Goal: Task Accomplishment & Management: Use online tool/utility

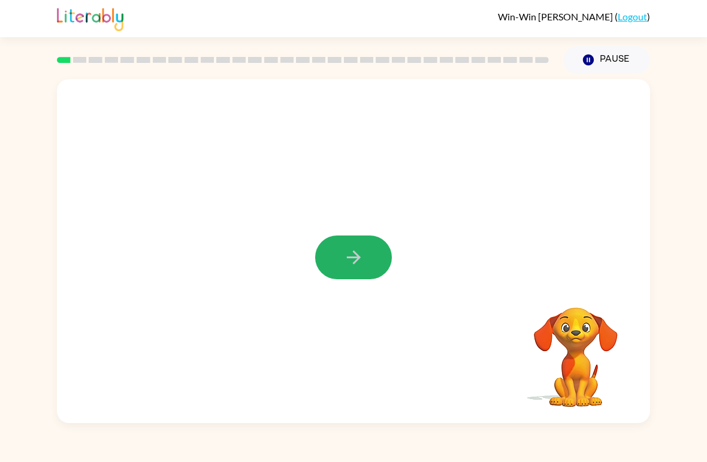
click at [355, 254] on icon "button" at bounding box center [353, 257] width 21 height 21
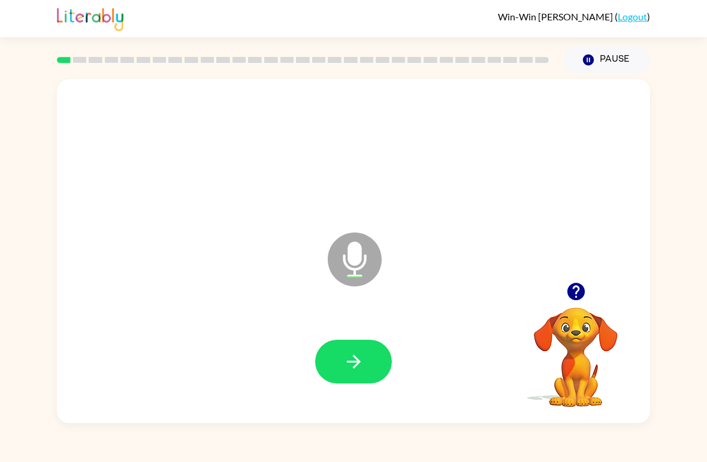
click at [334, 360] on button "button" at bounding box center [353, 362] width 77 height 44
click at [333, 361] on button "button" at bounding box center [353, 362] width 77 height 44
click at [352, 370] on icon "button" at bounding box center [353, 361] width 21 height 21
click at [333, 358] on button "button" at bounding box center [353, 362] width 77 height 44
click at [336, 364] on button "button" at bounding box center [353, 362] width 77 height 44
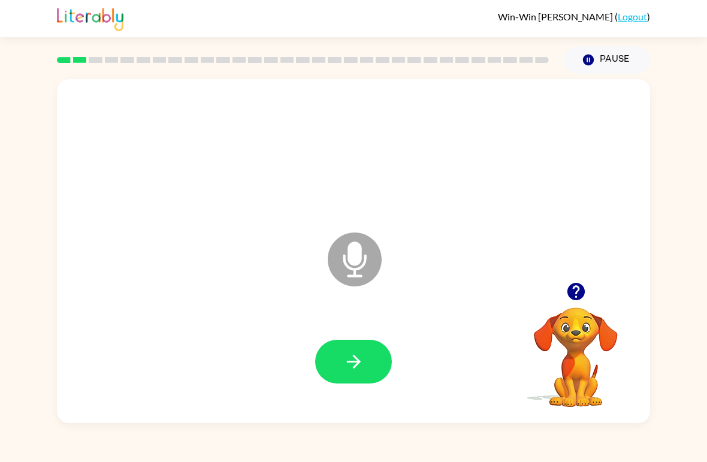
click at [342, 360] on button "button" at bounding box center [353, 362] width 77 height 44
click at [333, 367] on button "button" at bounding box center [353, 362] width 77 height 44
click at [346, 346] on button "button" at bounding box center [353, 362] width 77 height 44
click at [332, 363] on button "button" at bounding box center [353, 362] width 77 height 44
click at [335, 368] on button "button" at bounding box center [353, 362] width 77 height 44
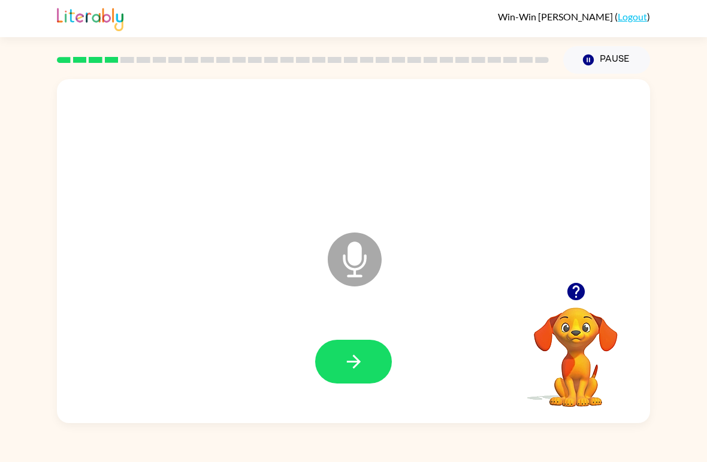
click at [348, 364] on icon "button" at bounding box center [353, 361] width 21 height 21
click at [333, 370] on button "button" at bounding box center [353, 362] width 77 height 44
click at [334, 361] on button "button" at bounding box center [353, 362] width 77 height 44
click at [336, 362] on button "button" at bounding box center [353, 362] width 77 height 44
click at [337, 359] on button "button" at bounding box center [353, 362] width 77 height 44
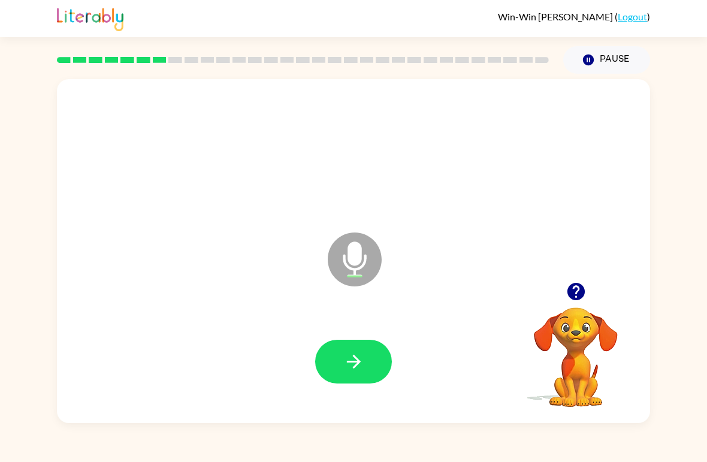
click at [353, 361] on icon "button" at bounding box center [353, 361] width 21 height 21
click at [348, 373] on button "button" at bounding box center [353, 362] width 77 height 44
click at [345, 384] on button "button" at bounding box center [353, 362] width 77 height 44
click at [352, 376] on button "button" at bounding box center [353, 362] width 77 height 44
click at [341, 379] on button "button" at bounding box center [353, 362] width 77 height 44
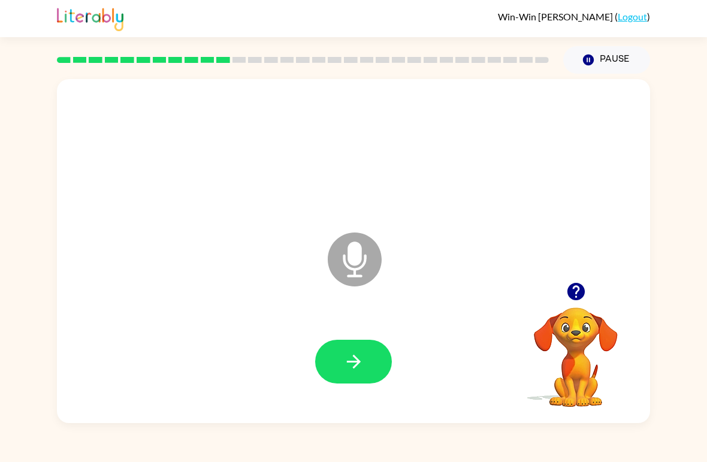
click at [355, 377] on button "button" at bounding box center [353, 362] width 77 height 44
click at [353, 361] on icon "button" at bounding box center [353, 361] width 21 height 21
click at [491, 300] on icon "button" at bounding box center [576, 291] width 21 height 21
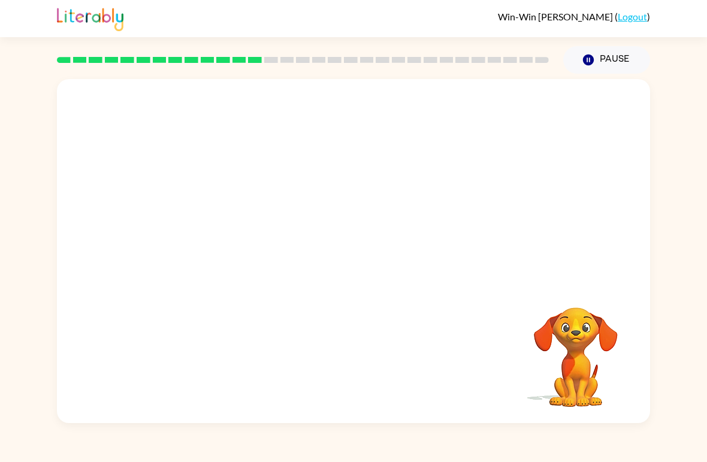
click at [373, 425] on div "Win-Win [PERSON_NAME] ( Logout ) Pause Pause Your browser must support playing …" at bounding box center [353, 231] width 707 height 462
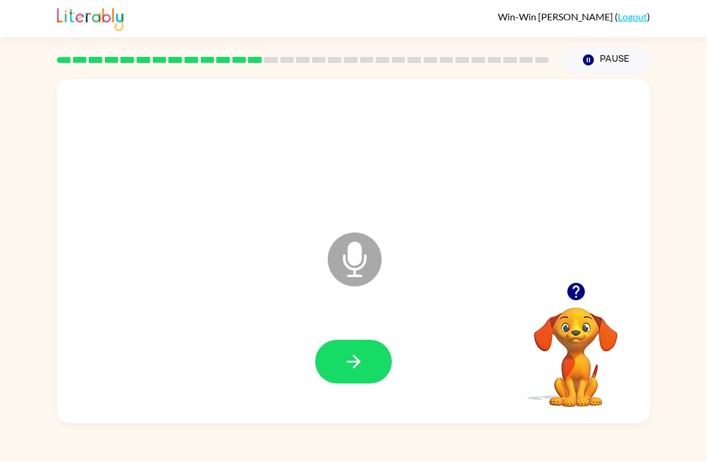
click at [340, 384] on button "button" at bounding box center [353, 362] width 77 height 44
click at [335, 358] on button "button" at bounding box center [353, 362] width 77 height 44
click at [352, 370] on icon "button" at bounding box center [353, 361] width 21 height 21
click at [349, 352] on icon "button" at bounding box center [353, 361] width 21 height 21
click at [349, 377] on button "button" at bounding box center [353, 362] width 77 height 44
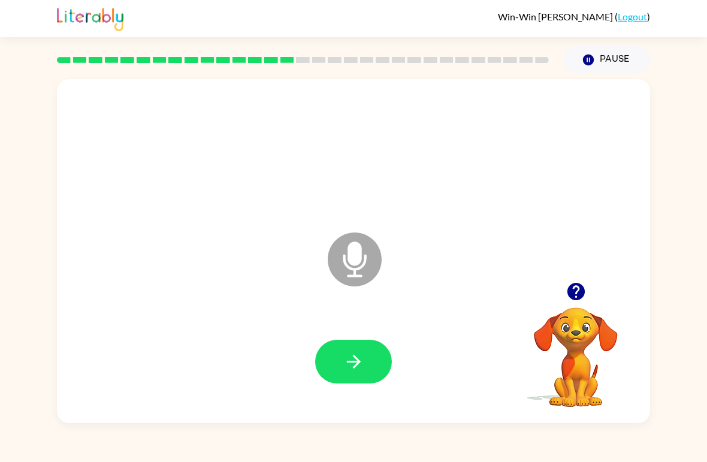
click at [354, 369] on icon "button" at bounding box center [353, 362] width 14 height 14
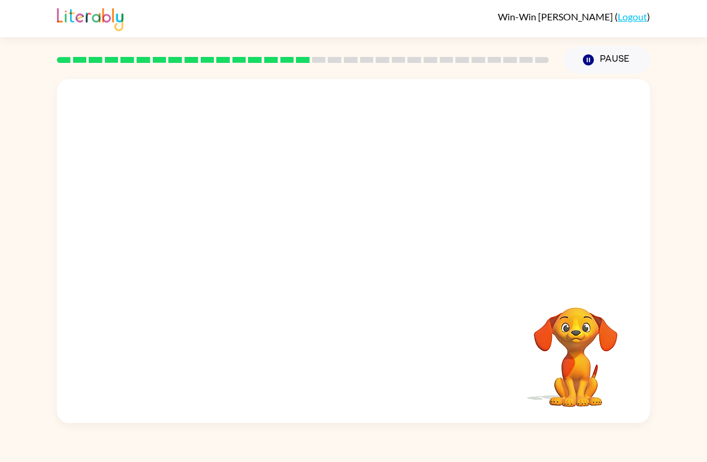
click at [491, 344] on video "Your browser must support playing .mp4 files to use Literably. Please try using…" at bounding box center [576, 349] width 120 height 120
click at [491, 372] on video "Your browser must support playing .mp4 files to use Literably. Please try using…" at bounding box center [576, 349] width 120 height 120
click at [491, 345] on video "Your browser must support playing .mp4 files to use Literably. Please try using…" at bounding box center [576, 349] width 120 height 120
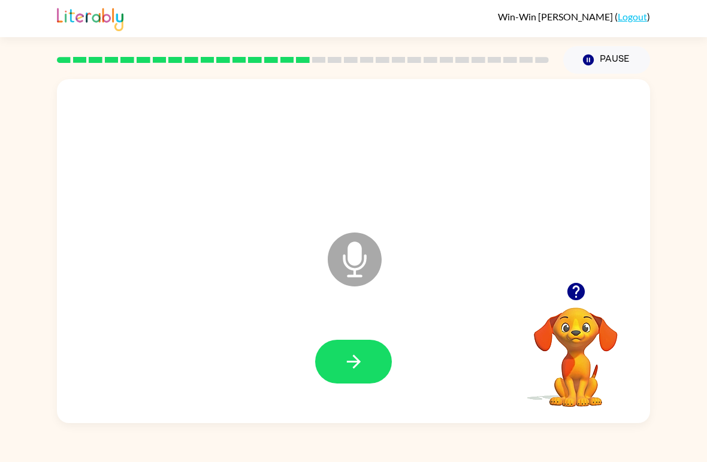
click at [491, 331] on video "Your browser must support playing .mp4 files to use Literably. Please try using…" at bounding box center [576, 349] width 120 height 120
click at [341, 352] on button "button" at bounding box center [353, 362] width 77 height 44
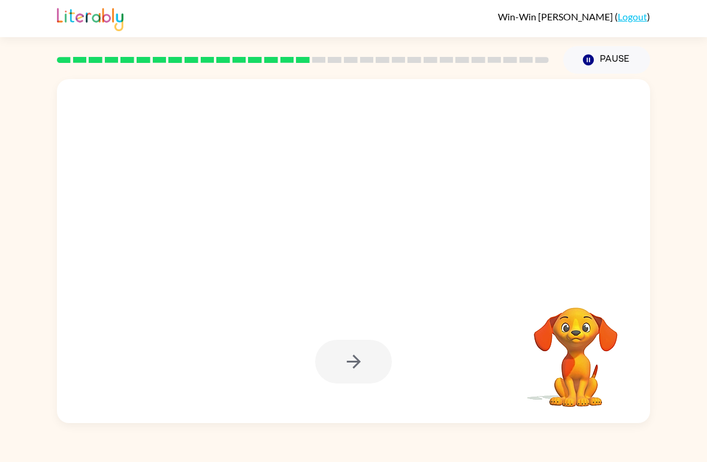
click at [491, 337] on video "Your browser must support playing .mp4 files to use Literably. Please try using…" at bounding box center [576, 349] width 120 height 120
click at [491, 339] on video "Your browser must support playing .mp4 files to use Literably. Please try using…" at bounding box center [576, 349] width 120 height 120
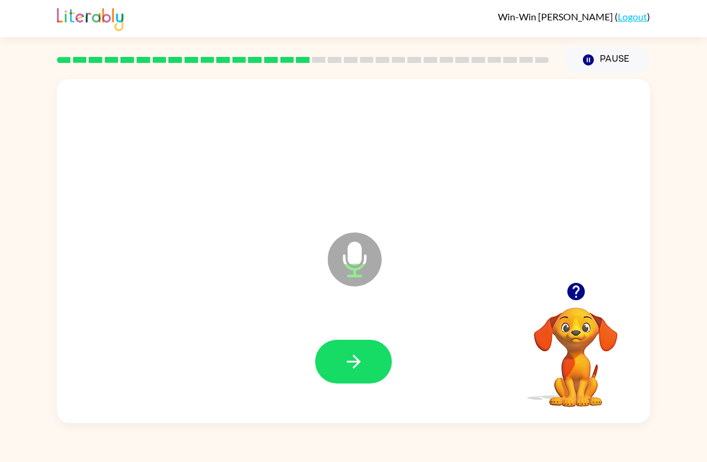
click at [352, 361] on icon "button" at bounding box center [353, 361] width 21 height 21
click at [334, 355] on button "button" at bounding box center [353, 362] width 77 height 44
click at [346, 367] on icon "button" at bounding box center [353, 361] width 21 height 21
click at [351, 355] on icon "button" at bounding box center [353, 361] width 21 height 21
click at [362, 372] on icon "button" at bounding box center [353, 361] width 21 height 21
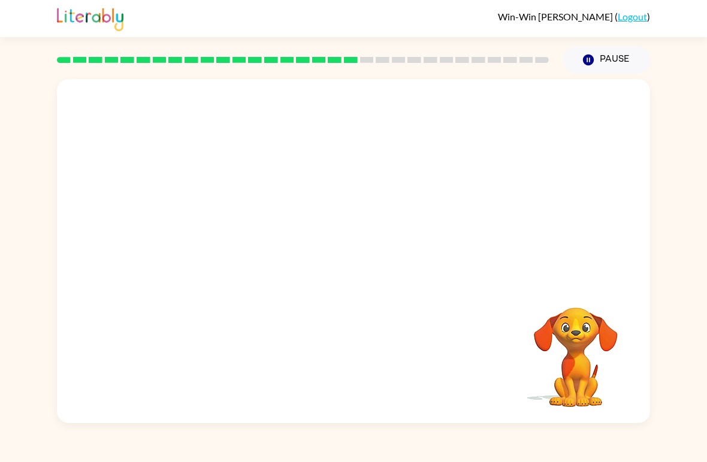
click at [491, 364] on video "Your browser must support playing .mp4 files to use Literably. Please try using…" at bounding box center [576, 349] width 120 height 120
click at [491, 384] on video "Your browser must support playing .mp4 files to use Literably. Please try using…" at bounding box center [576, 349] width 120 height 120
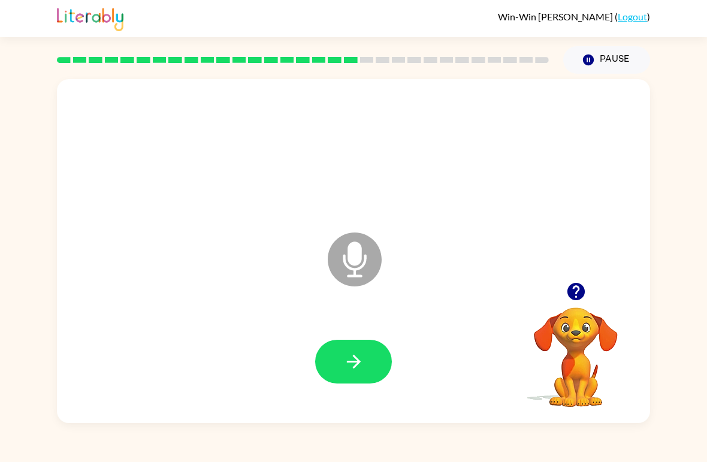
click at [353, 349] on button "button" at bounding box center [353, 362] width 77 height 44
click at [351, 364] on icon "button" at bounding box center [353, 361] width 21 height 21
click at [356, 379] on button "button" at bounding box center [353, 362] width 77 height 44
click at [342, 366] on button "button" at bounding box center [353, 362] width 77 height 44
click at [352, 363] on icon "button" at bounding box center [353, 362] width 14 height 14
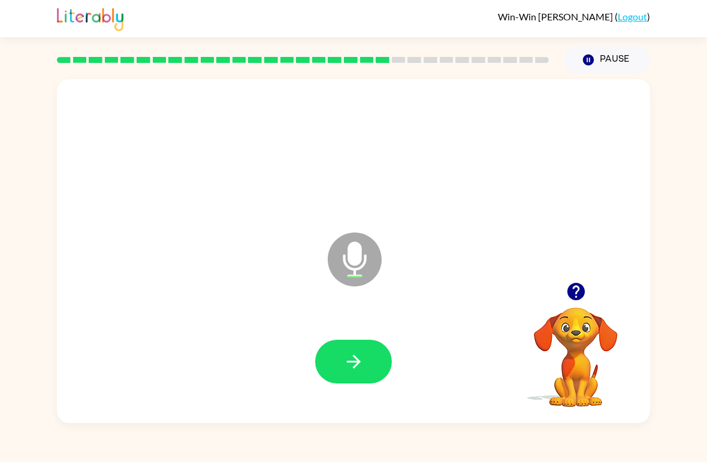
click at [372, 366] on button "button" at bounding box center [353, 362] width 77 height 44
click at [354, 359] on icon "button" at bounding box center [353, 361] width 21 height 21
click at [348, 357] on icon "button" at bounding box center [353, 361] width 21 height 21
click at [350, 380] on button "button" at bounding box center [353, 362] width 77 height 44
click at [336, 348] on button "button" at bounding box center [353, 362] width 77 height 44
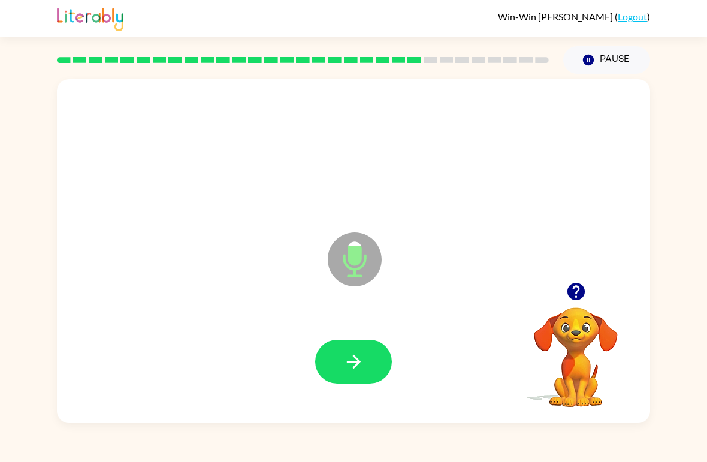
click at [335, 350] on button "button" at bounding box center [353, 362] width 77 height 44
click at [340, 362] on button "button" at bounding box center [353, 362] width 77 height 44
click at [340, 372] on button "button" at bounding box center [353, 362] width 77 height 44
click at [366, 361] on button "button" at bounding box center [353, 362] width 77 height 44
click at [357, 363] on icon "button" at bounding box center [353, 362] width 14 height 14
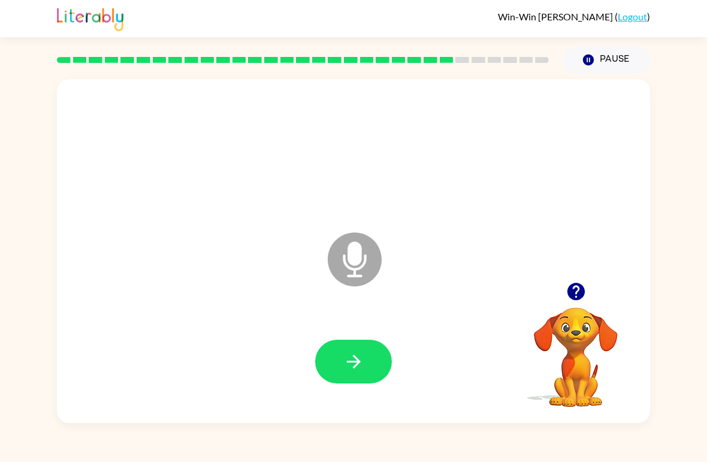
click at [330, 363] on button "button" at bounding box center [353, 362] width 77 height 44
click at [340, 361] on button "button" at bounding box center [353, 362] width 77 height 44
click at [336, 369] on button "button" at bounding box center [353, 362] width 77 height 44
click at [333, 361] on button "button" at bounding box center [353, 362] width 77 height 44
click at [345, 366] on icon "button" at bounding box center [353, 361] width 21 height 21
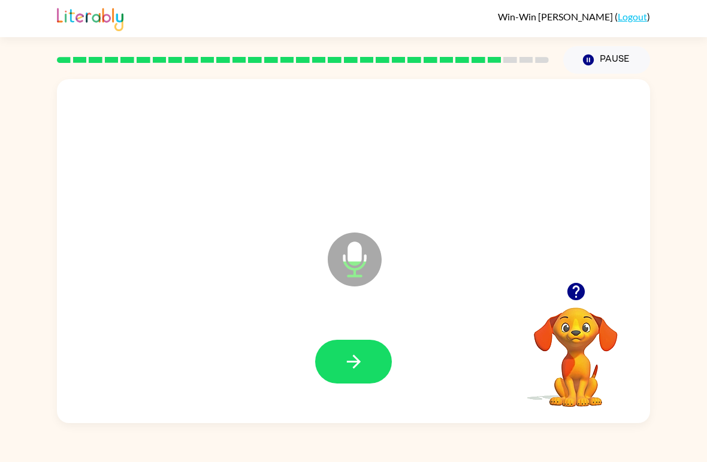
click at [372, 380] on button "button" at bounding box center [353, 362] width 77 height 44
click at [333, 372] on button "button" at bounding box center [353, 362] width 77 height 44
click at [343, 340] on button "button" at bounding box center [353, 362] width 77 height 44
click at [349, 368] on icon "button" at bounding box center [353, 361] width 21 height 21
click at [334, 342] on button "button" at bounding box center [353, 362] width 77 height 44
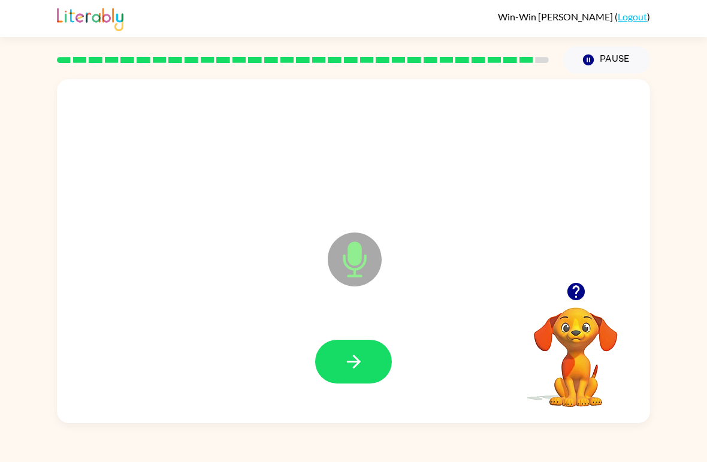
click at [343, 352] on icon "button" at bounding box center [353, 361] width 21 height 21
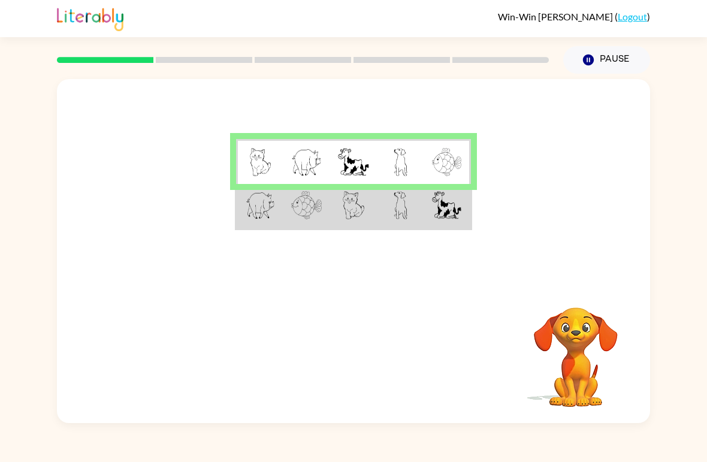
click at [260, 206] on img at bounding box center [260, 205] width 29 height 28
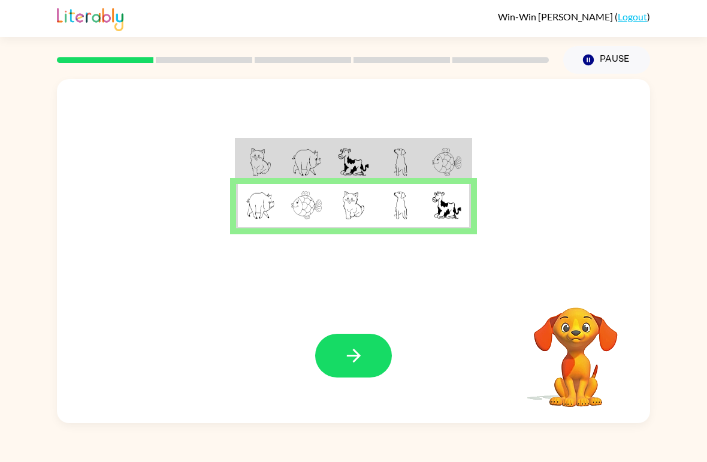
click at [349, 347] on icon "button" at bounding box center [353, 355] width 21 height 21
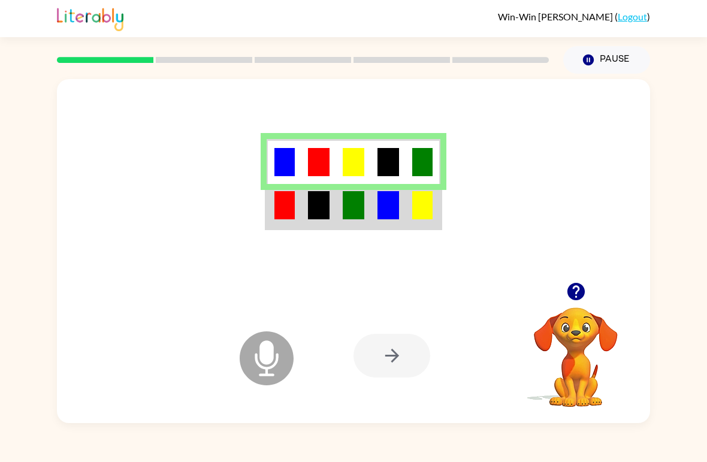
click at [296, 203] on td at bounding box center [284, 206] width 35 height 45
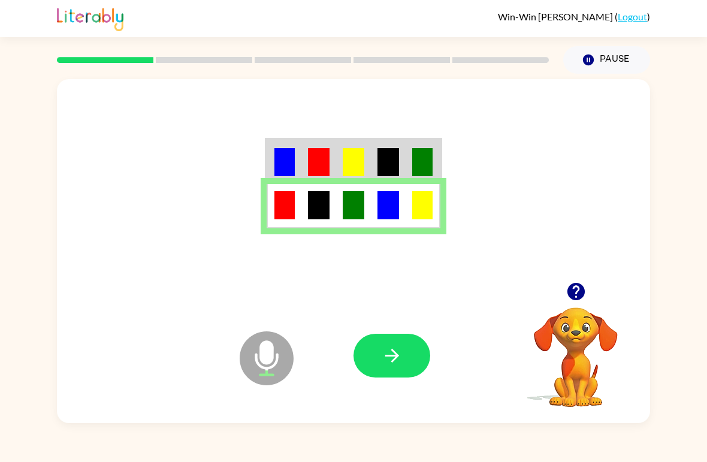
click at [382, 352] on icon "button" at bounding box center [392, 355] width 21 height 21
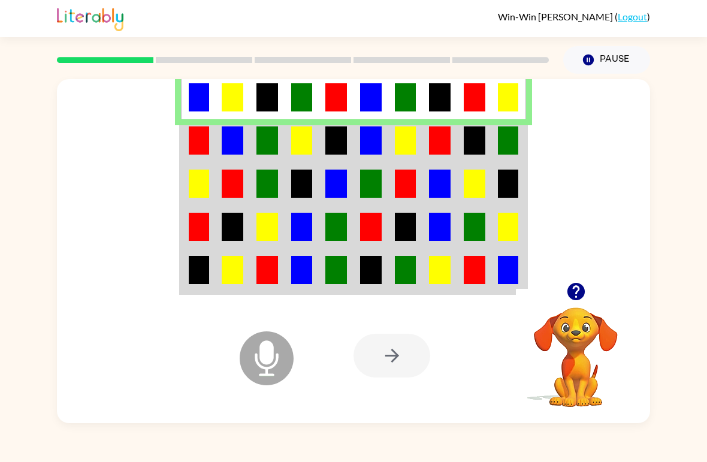
click at [190, 146] on img at bounding box center [199, 140] width 20 height 28
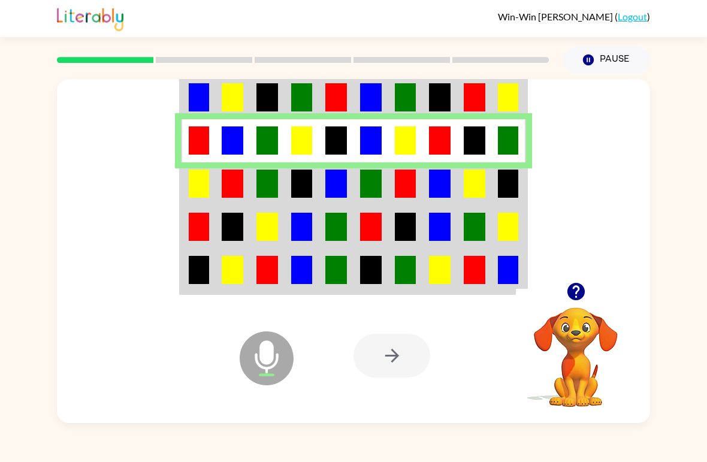
click at [200, 182] on img at bounding box center [199, 184] width 20 height 28
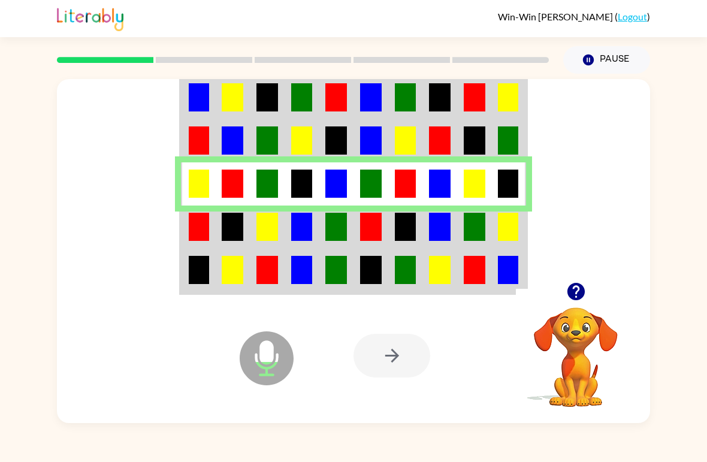
click at [204, 231] on img at bounding box center [199, 227] width 20 height 28
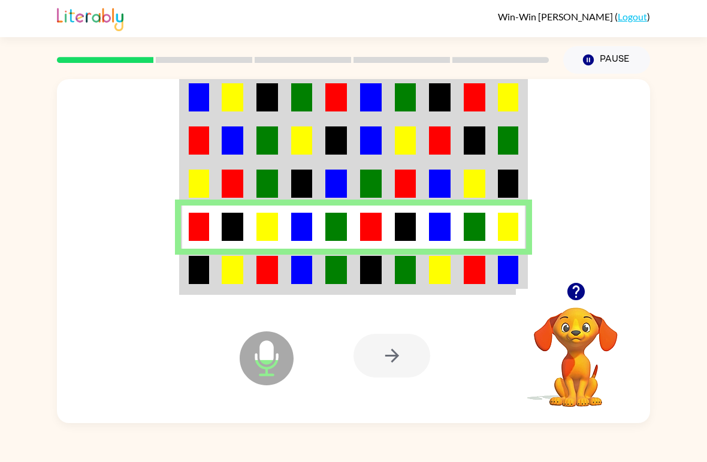
click at [201, 273] on img at bounding box center [199, 270] width 20 height 28
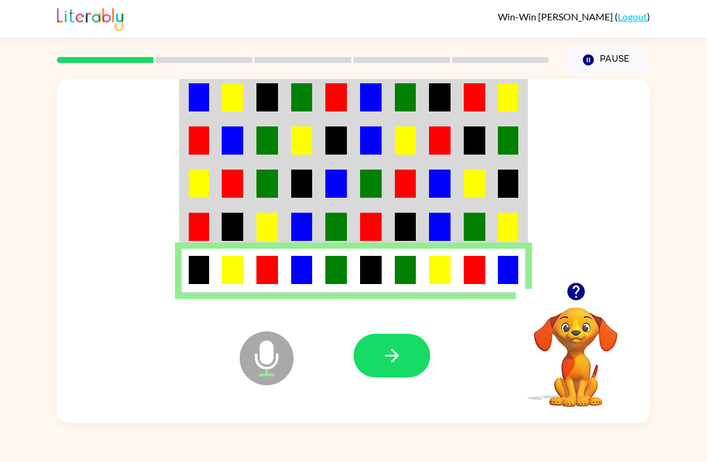
click at [386, 346] on icon "button" at bounding box center [392, 355] width 21 height 21
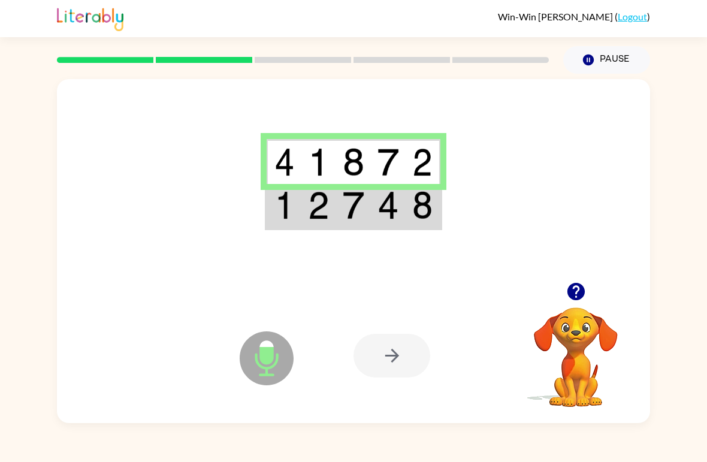
click at [406, 216] on td at bounding box center [423, 206] width 35 height 45
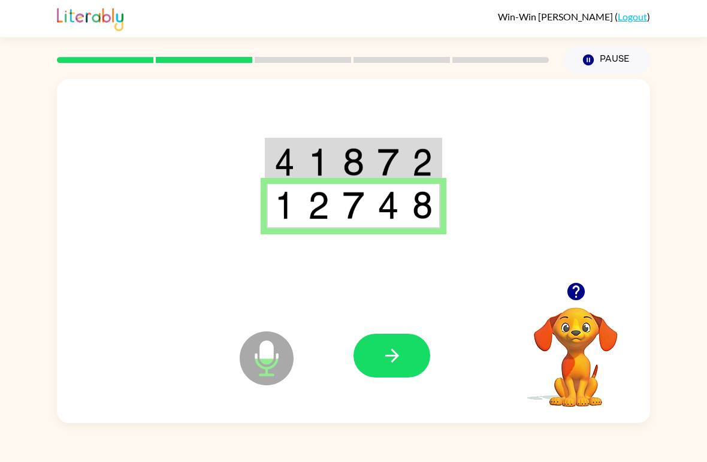
click at [402, 352] on icon "button" at bounding box center [392, 355] width 21 height 21
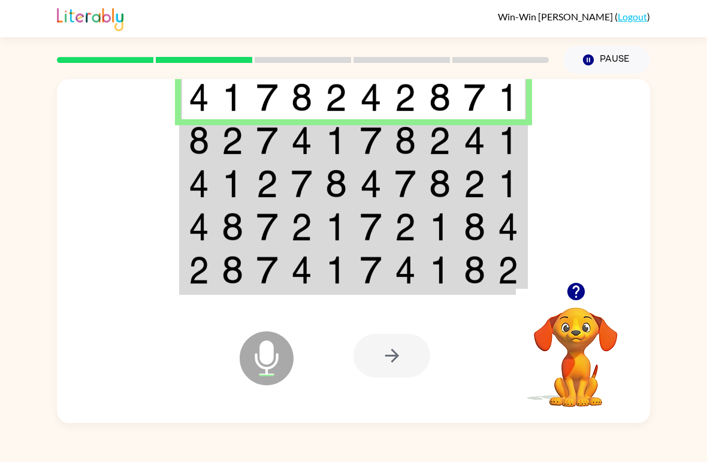
click at [204, 95] on img at bounding box center [199, 97] width 20 height 28
click at [206, 141] on img at bounding box center [199, 140] width 20 height 28
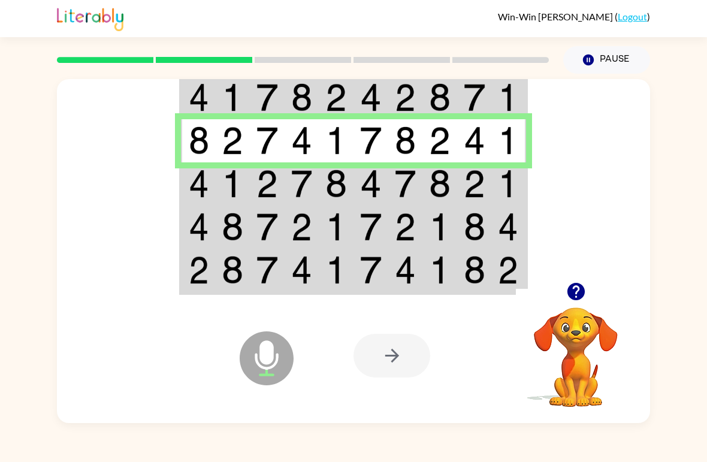
click at [213, 194] on td at bounding box center [198, 183] width 35 height 43
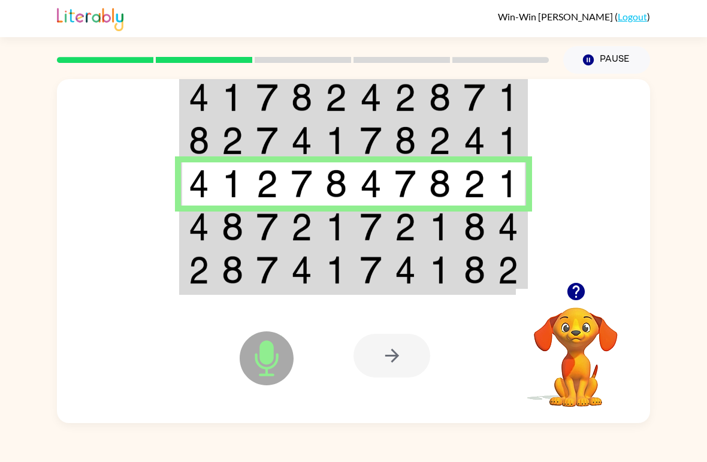
click at [209, 228] on img at bounding box center [199, 227] width 20 height 28
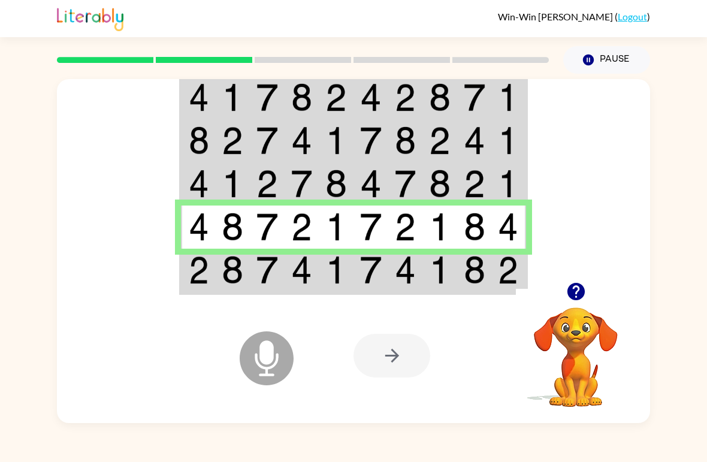
click at [204, 268] on img at bounding box center [199, 270] width 20 height 28
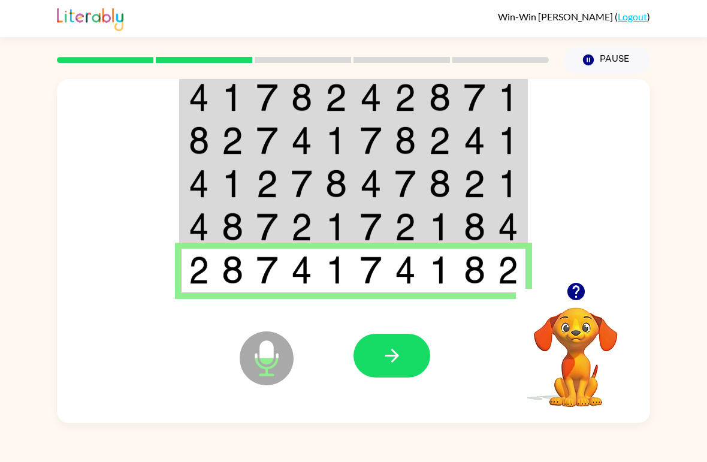
click at [412, 349] on button "button" at bounding box center [392, 356] width 77 height 44
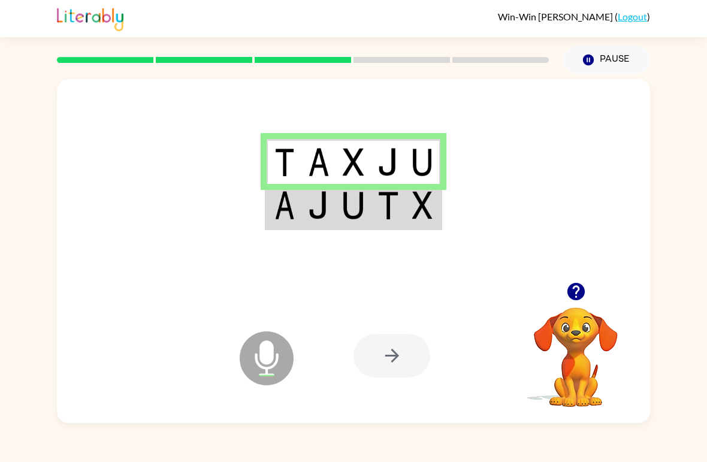
click at [281, 205] on img at bounding box center [285, 205] width 20 height 28
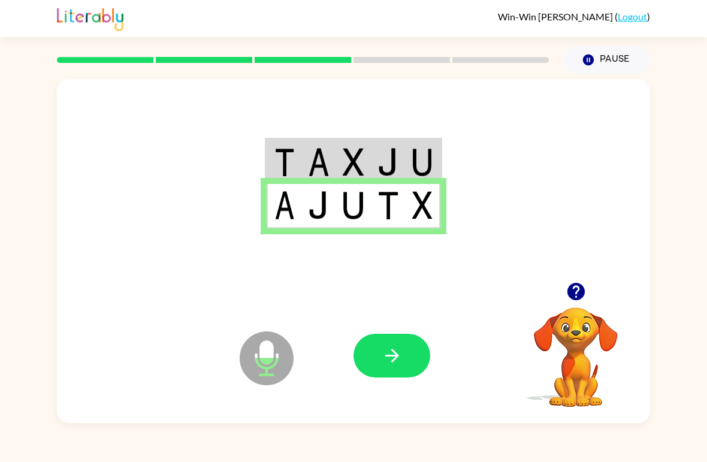
click at [396, 361] on icon "button" at bounding box center [392, 355] width 21 height 21
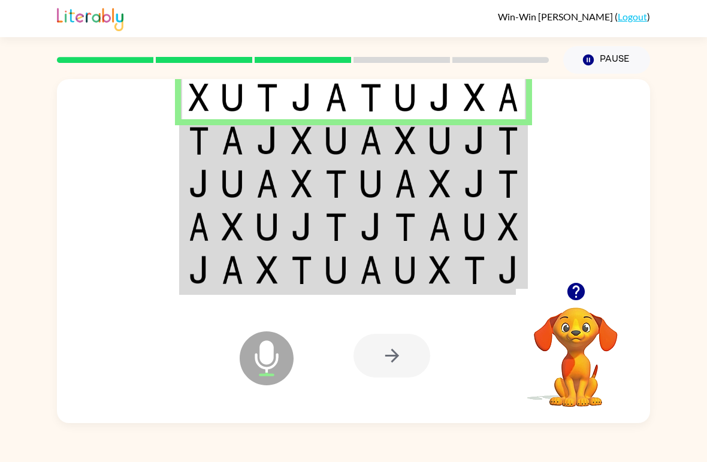
click at [215, 140] on td at bounding box center [198, 140] width 35 height 43
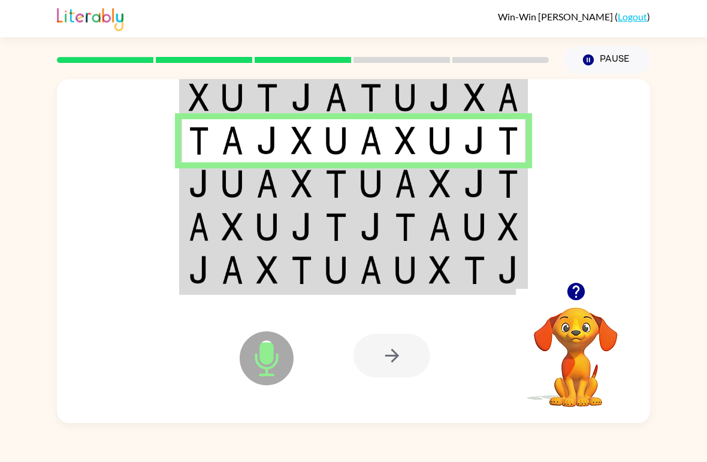
click at [209, 190] on img at bounding box center [199, 184] width 20 height 28
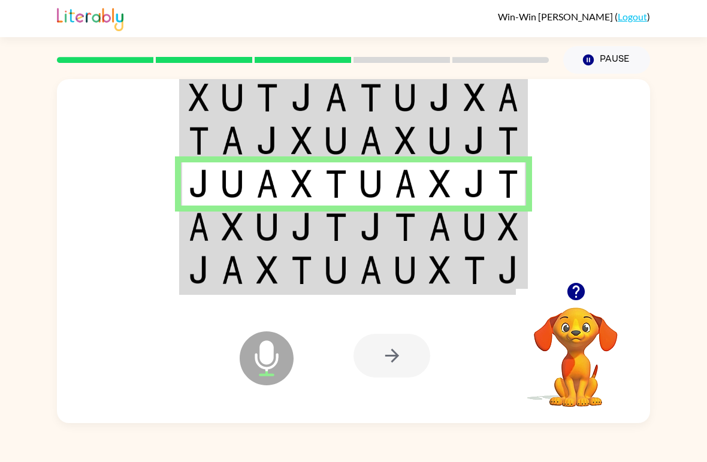
click at [209, 235] on img at bounding box center [199, 227] width 20 height 28
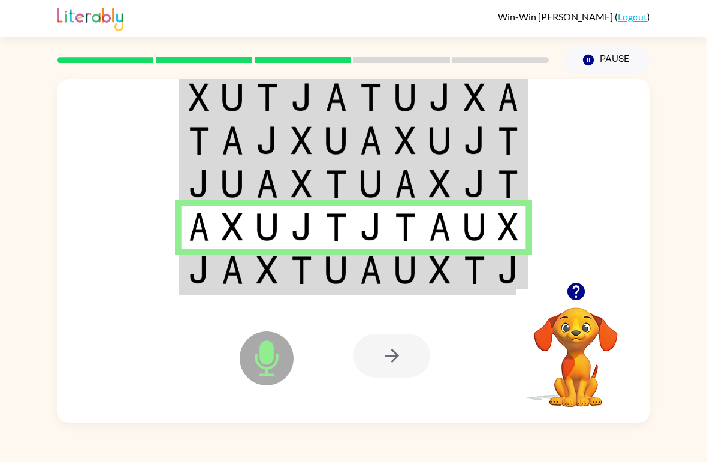
click at [198, 276] on img at bounding box center [199, 270] width 20 height 28
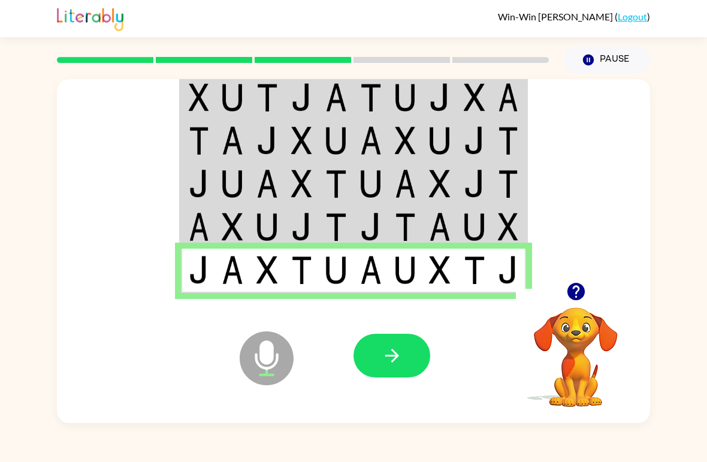
click at [389, 361] on icon "button" at bounding box center [392, 355] width 21 height 21
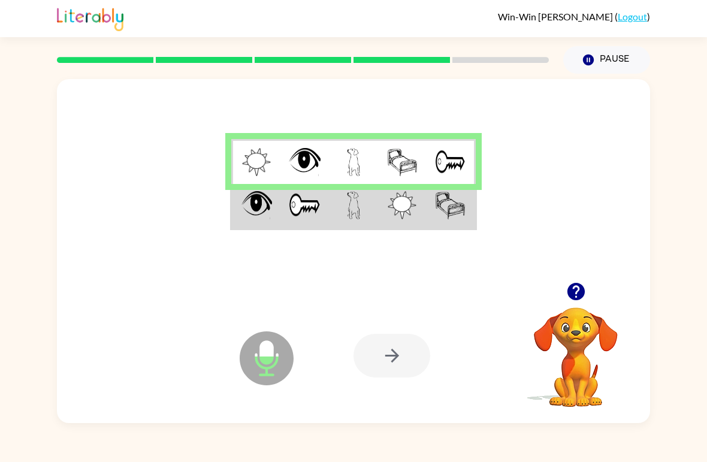
click at [396, 200] on img at bounding box center [402, 205] width 29 height 28
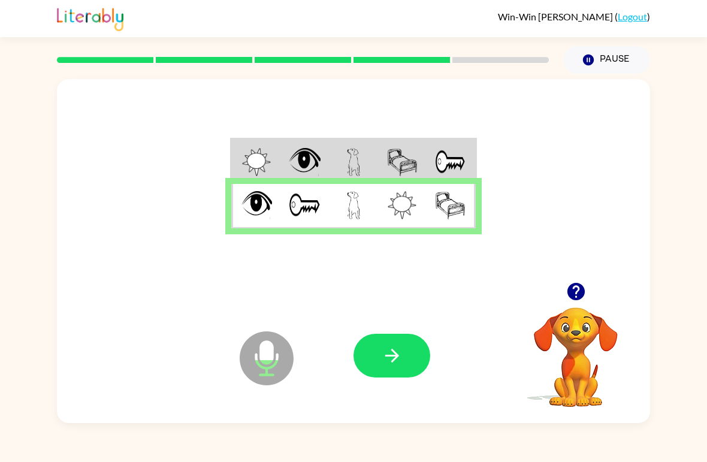
click at [387, 372] on button "button" at bounding box center [392, 356] width 77 height 44
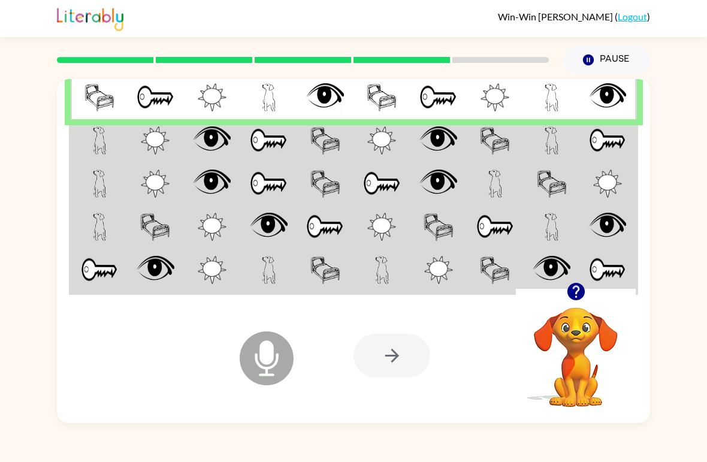
click at [94, 123] on td at bounding box center [99, 140] width 57 height 43
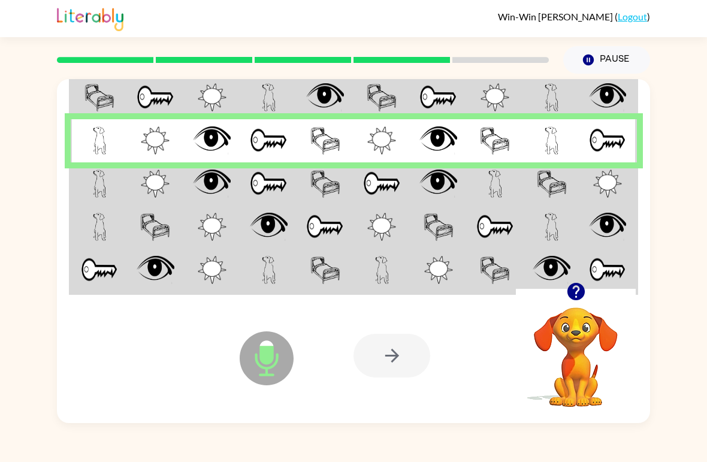
click at [113, 180] on td at bounding box center [99, 183] width 57 height 43
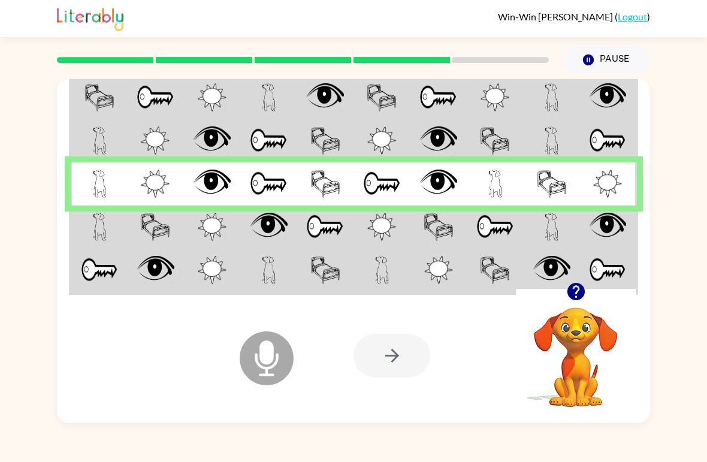
click at [114, 236] on td at bounding box center [99, 227] width 57 height 43
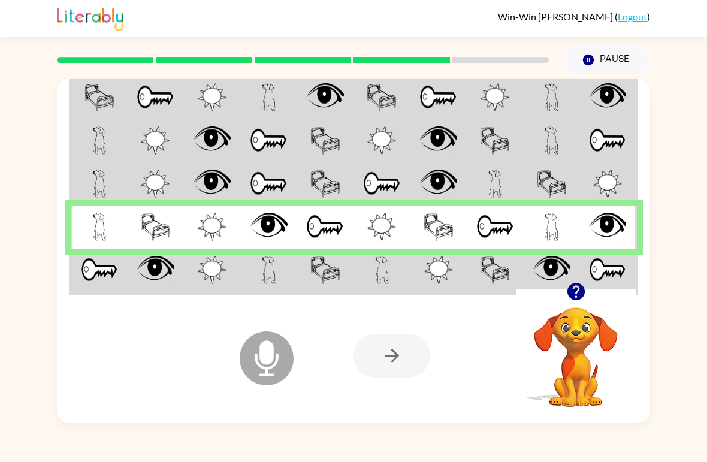
click at [106, 287] on td at bounding box center [99, 271] width 57 height 45
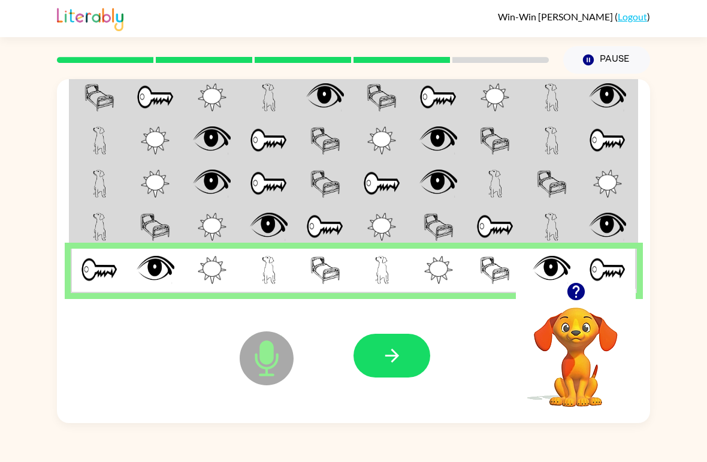
click at [108, 293] on td at bounding box center [99, 271] width 57 height 45
click at [149, 268] on img at bounding box center [156, 270] width 38 height 28
click at [209, 263] on img at bounding box center [212, 270] width 29 height 28
click at [266, 272] on img at bounding box center [269, 270] width 14 height 28
click at [314, 265] on img at bounding box center [326, 270] width 30 height 28
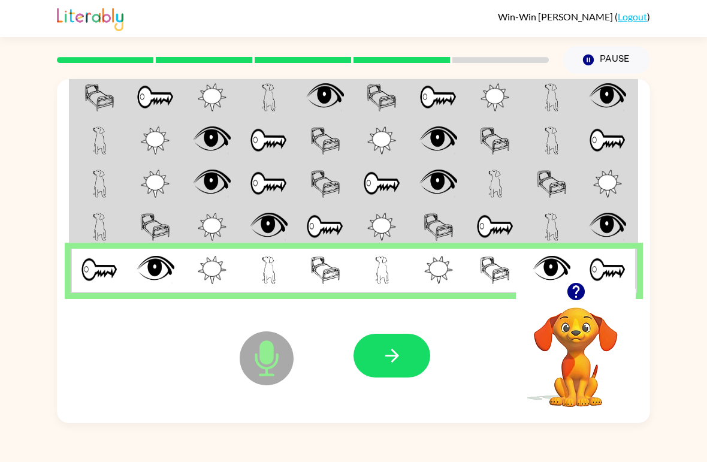
click at [381, 272] on img at bounding box center [382, 270] width 14 height 28
click at [371, 348] on button "button" at bounding box center [392, 356] width 77 height 44
